Goal: Information Seeking & Learning: Understand process/instructions

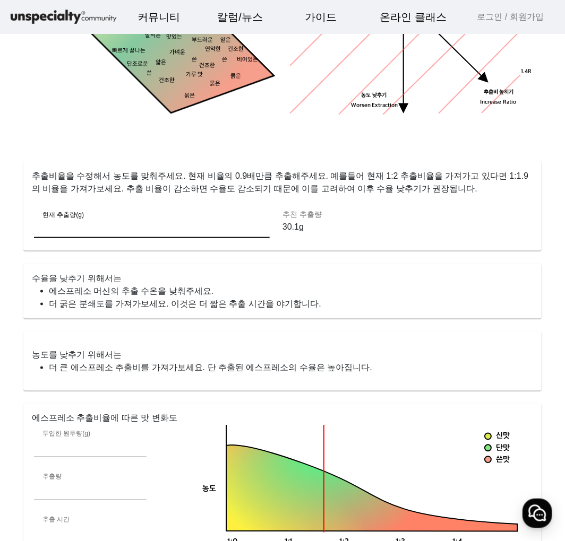
scroll to position [59, 0]
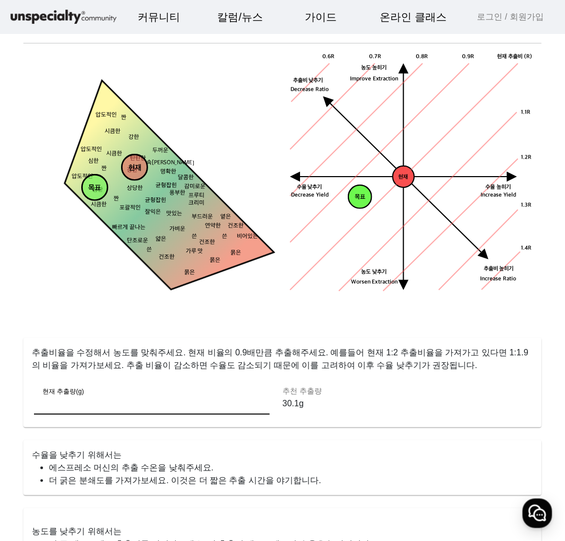
drag, startPoint x: 294, startPoint y: 350, endPoint x: 369, endPoint y: 352, distance: 75.4
click at [359, 350] on p "추출비율을 수정해서 농도를 맞춰주세요. 현재 비율의 0.9배만큼 추출해주세요. 예를들어 현재 1:2 추출비율을 가져가고 있다면 1:1.9 의 …" at bounding box center [282, 355] width 518 height 34
click at [369, 352] on p "추출비율을 수정해서 농도를 맞춰주세요. 현재 비율의 0.9배만큼 추출해주세요. 예를들어 현재 1:2 추출비율을 가져가고 있다면 1:1.9 의 …" at bounding box center [282, 355] width 518 height 34
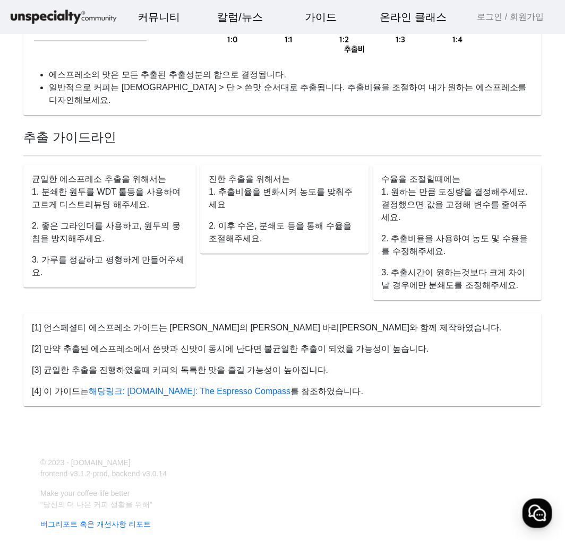
scroll to position [753, 0]
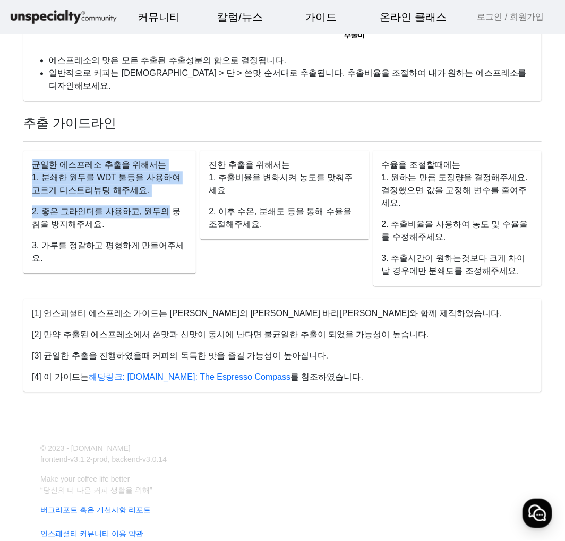
drag, startPoint x: 114, startPoint y: 172, endPoint x: 154, endPoint y: 197, distance: 47.4
click at [154, 205] on p "2. 좋은 그라인더를 사용하고, 원두의 뭉침을 방지해주세요." at bounding box center [110, 217] width 156 height 25
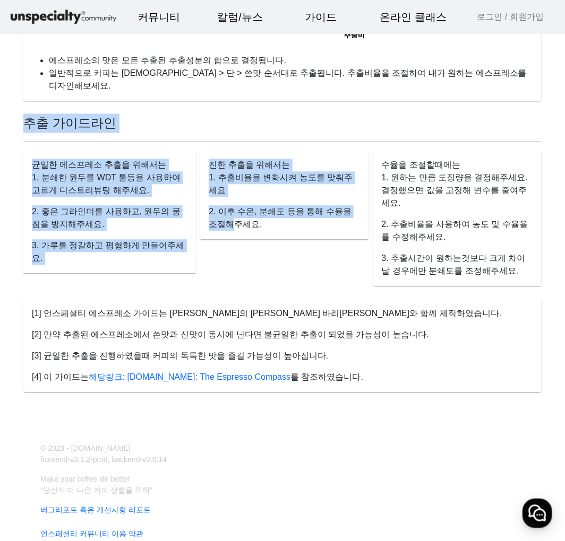
drag, startPoint x: 66, startPoint y: 135, endPoint x: 203, endPoint y: 247, distance: 176.9
click at [203, 247] on div "추출 가이드라인 균일한 에스프레소 추출을 위해서는 1. 분쇄한 원두를 WDT 툴등을 사용하여 고르게 디스트리뷰팅 해주세요. 2. 좋은 그라인더…" at bounding box center [282, 266] width 518 height 304
click at [203, 247] on div "진한 추출을 위해서는 1. 추출비율을 변화시켜 농도를 맞춰주세요 2. 이후 수온, 분쇄도 등을 통해 수율을 조절해주세요." at bounding box center [282, 224] width 172 height 149
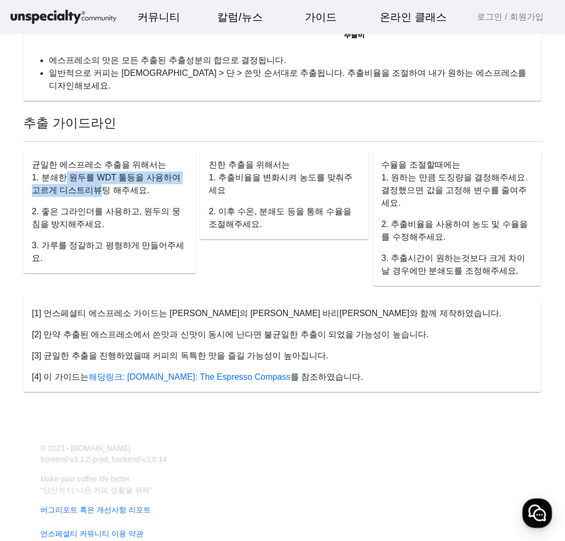
drag, startPoint x: 59, startPoint y: 168, endPoint x: 127, endPoint y: 203, distance: 77.2
click at [125, 203] on mat-card-content "1. 분쇄한 원두를 WDT 툴등을 사용하여 고르게 디스트리뷰팅 해주세요. 2. 좋은 그라인더를 사용하고, 원두의 뭉침을 방지해주세요. 3. 가…" at bounding box center [109, 222] width 172 height 102
click at [127, 205] on p "2. 좋은 그라인더를 사용하고, 원두의 뭉침을 방지해주세요." at bounding box center [110, 217] width 156 height 25
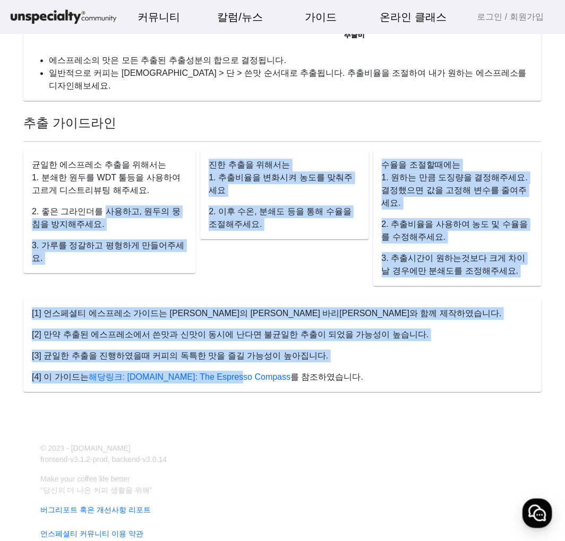
drag, startPoint x: 96, startPoint y: 189, endPoint x: 229, endPoint y: 337, distance: 198.4
click at [229, 337] on div "추출 가이드라인 균일한 에스프레소 추출을 위해서는 1. 분쇄한 원두를 WDT 툴등을 사용하여 고르게 디스트리뷰팅 해주세요. 2. 좋은 그라인더…" at bounding box center [282, 266] width 518 height 304
click at [229, 350] on p "[3] 균일한 추출을 진행하였을때 커피의 독특한 맛을 즐길 가능성이 높아집니다." at bounding box center [282, 356] width 501 height 13
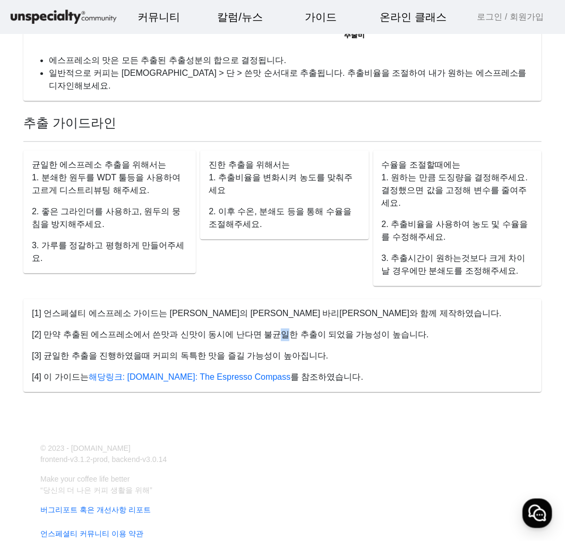
drag, startPoint x: 259, startPoint y: 310, endPoint x: 277, endPoint y: 315, distance: 18.5
click at [267, 329] on p "[2] 만약 추출된 에스프레소에서 쓴맛과 신맛이 동시에 난다면 불균일한 추출이 되었을 가능성이 높습니다." at bounding box center [282, 335] width 501 height 13
click at [277, 329] on p "[2] 만약 추출된 에스프레소에서 쓴맛과 신맛이 동시에 난다면 불균일한 추출이 되었을 가능성이 높습니다." at bounding box center [282, 335] width 501 height 13
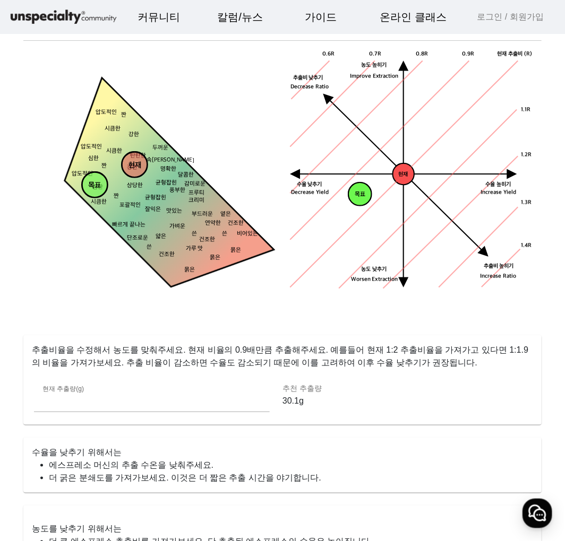
scroll to position [0, 0]
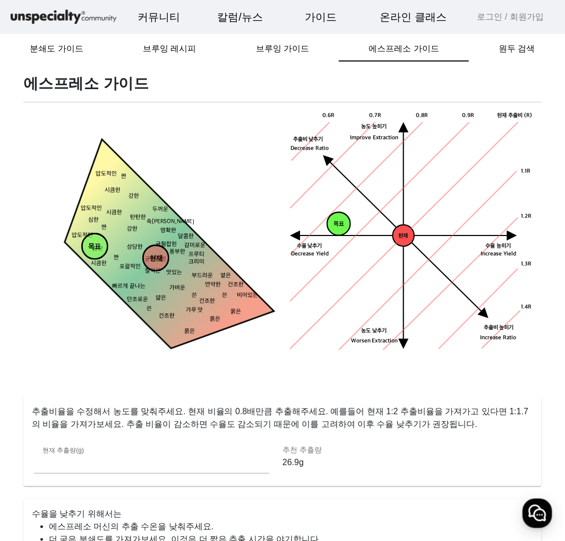
drag, startPoint x: 131, startPoint y: 232, endPoint x: 152, endPoint y: 264, distance: 38.3
click at [152, 264] on circle at bounding box center [155, 258] width 25 height 25
click at [96, 246] on tspan "목표" at bounding box center [94, 247] width 13 height 9
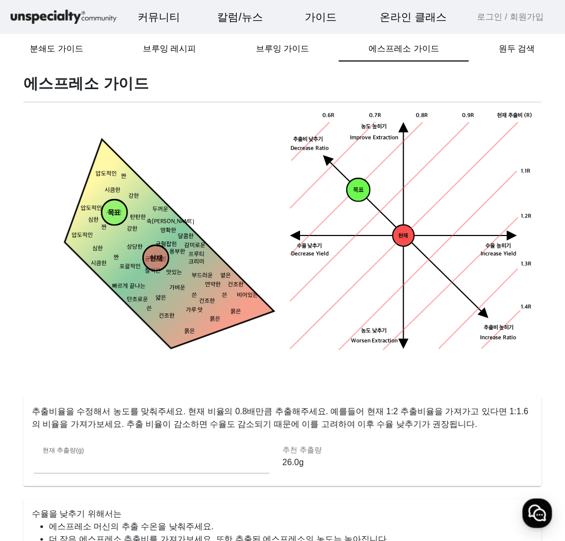
drag, startPoint x: 96, startPoint y: 246, endPoint x: 116, endPoint y: 212, distance: 39.2
click at [116, 212] on tspan "목표" at bounding box center [114, 213] width 13 height 9
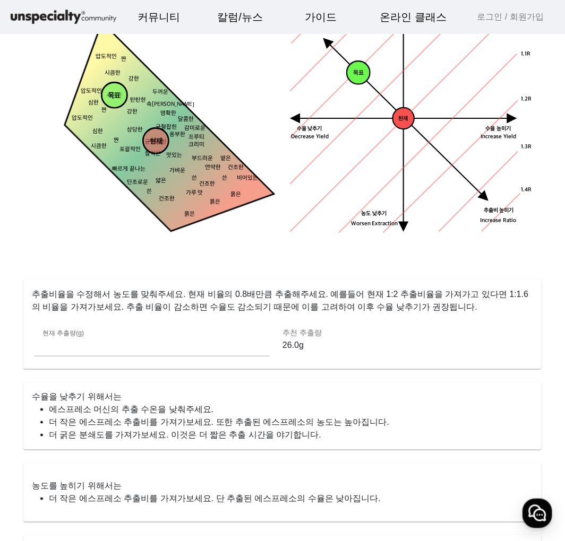
scroll to position [118, 0]
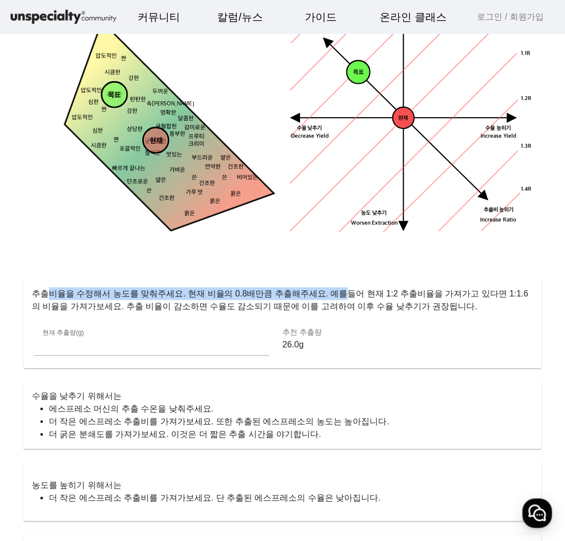
drag, startPoint x: 160, startPoint y: 289, endPoint x: 326, endPoint y: 299, distance: 165.9
click at [326, 299] on p "추출비율을 수정해서 농도를 맞춰주세요. 현재 비율의 0.8배만큼 추출해주세요. 예를들어 현재 1:2 추출비율을 가져가고 있다면 1:1.6 의 …" at bounding box center [282, 296] width 518 height 34
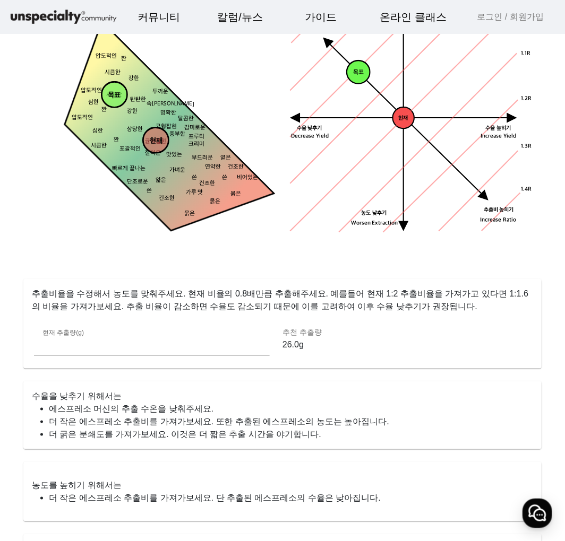
drag, startPoint x: 230, startPoint y: 292, endPoint x: 306, endPoint y: 295, distance: 76.0
click at [294, 294] on p "추출비율을 수정해서 농도를 맞춰주세요. 현재 비율의 0.8배만큼 추출해주세요. 예를들어 현재 1:2 추출비율을 가져가고 있다면 1:1.6 의 …" at bounding box center [282, 296] width 518 height 34
click at [306, 295] on p "추출비율을 수정해서 농도를 맞춰주세요. 현재 비율의 0.8배만큼 추출해주세요. 예를들어 현재 1:2 추출비율을 가져가고 있다면 1:1.6 의 …" at bounding box center [282, 296] width 518 height 34
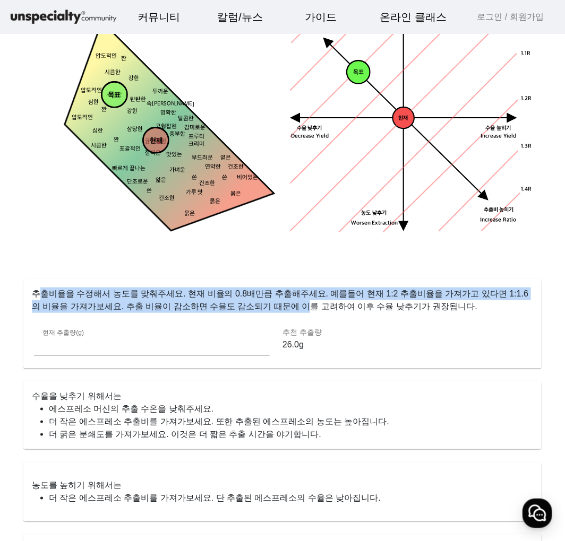
drag, startPoint x: 43, startPoint y: 294, endPoint x: 257, endPoint y: 305, distance: 214.7
click at [257, 305] on p "추출비율을 수정해서 농도를 맞춰주세요. 현재 비율의 0.8배만큼 추출해주세요. 예를들어 현재 1:2 추출비율을 가져가고 있다면 1:1.6 의 …" at bounding box center [282, 296] width 518 height 34
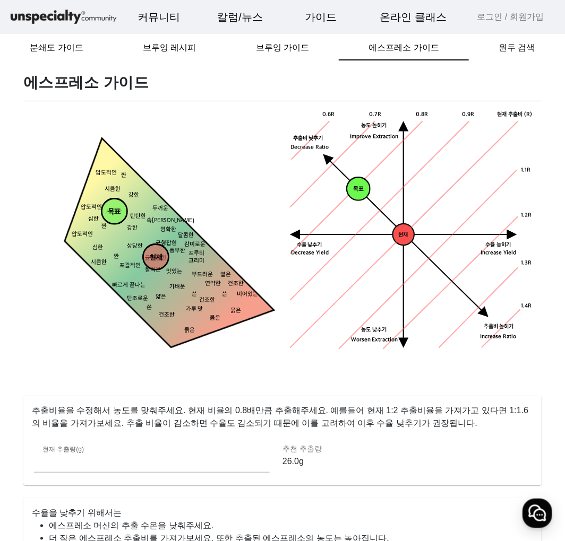
scroll to position [0, 0]
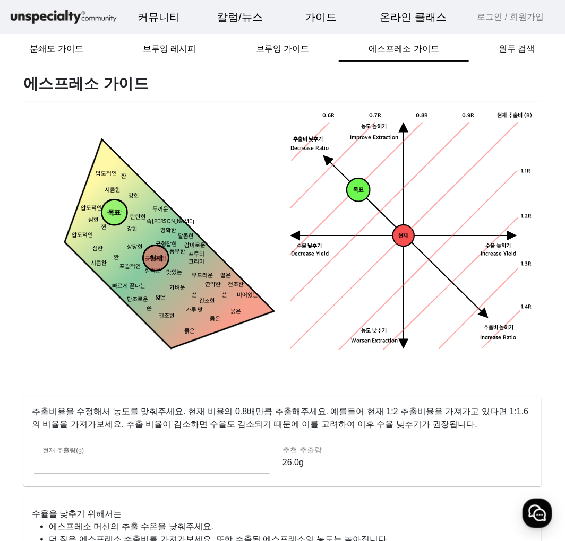
drag, startPoint x: 160, startPoint y: 257, endPoint x: 178, endPoint y: 269, distance: 22.2
click at [162, 264] on tspan "현재" at bounding box center [156, 259] width 13 height 9
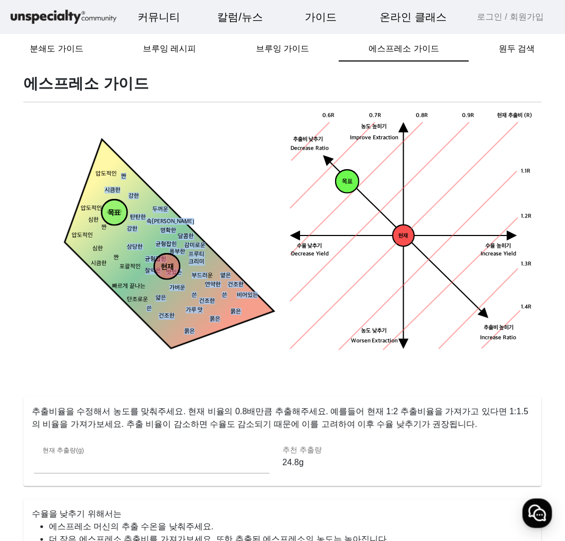
drag, startPoint x: 195, startPoint y: 272, endPoint x: 204, endPoint y: 274, distance: 8.9
click at [205, 274] on g "짠 시큼한 묽은 묽은 묽은 건조한 건조한 옅은 연약한 얇은 가벼운 맛있는 잘익은 상당한 강한 강한 두꺼운 탄탄한 속이찬 명확한 쓴 비어있는 쓴…" at bounding box center [153, 261] width 242 height 242
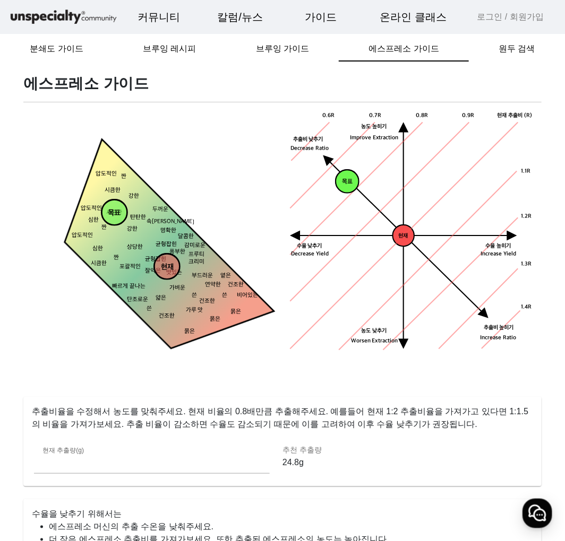
click at [194, 272] on polygon at bounding box center [153, 261] width 242 height 242
drag, startPoint x: 155, startPoint y: 262, endPoint x: 163, endPoint y: 265, distance: 9.1
click at [163, 265] on circle at bounding box center [166, 266] width 25 height 25
drag, startPoint x: 165, startPoint y: 266, endPoint x: 193, endPoint y: 272, distance: 29.2
click at [193, 272] on circle at bounding box center [203, 275] width 25 height 25
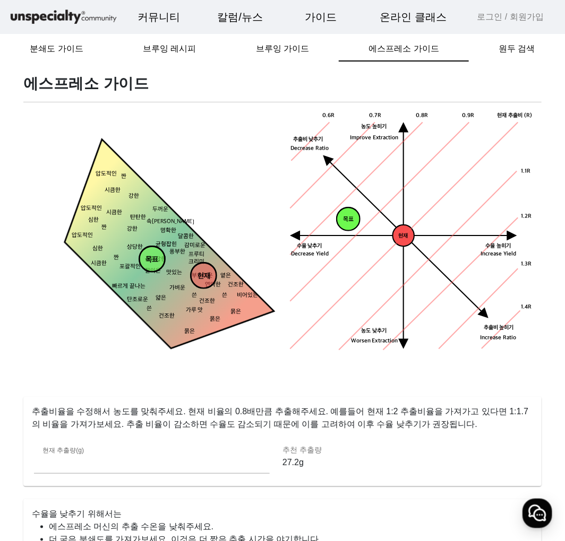
drag, startPoint x: 115, startPoint y: 208, endPoint x: 153, endPoint y: 255, distance: 60.0
click at [153, 255] on circle at bounding box center [151, 259] width 25 height 25
